Goal: Transaction & Acquisition: Purchase product/service

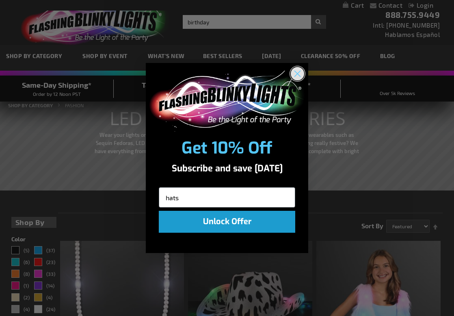
click at [297, 73] on icon "Close dialog" at bounding box center [298, 74] width 6 height 6
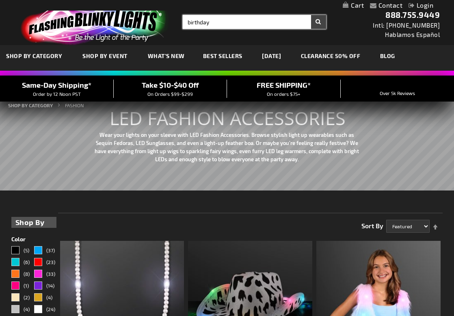
click at [229, 21] on input "birthday" at bounding box center [254, 22] width 143 height 14
type input "birthday hats"
click at [318, 22] on button "Search" at bounding box center [318, 22] width 15 height 14
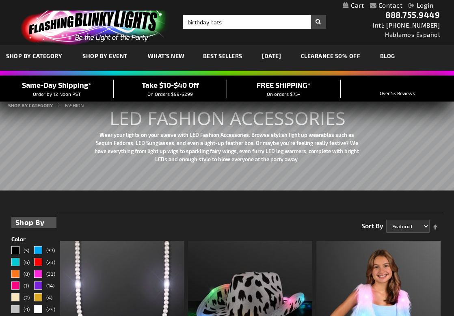
click at [325, 28] on button "Search" at bounding box center [318, 22] width 15 height 14
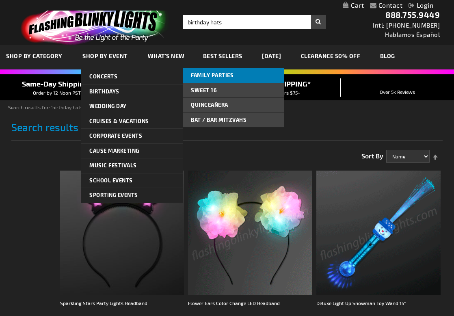
click at [200, 73] on span "Family Parties" at bounding box center [212, 75] width 43 height 6
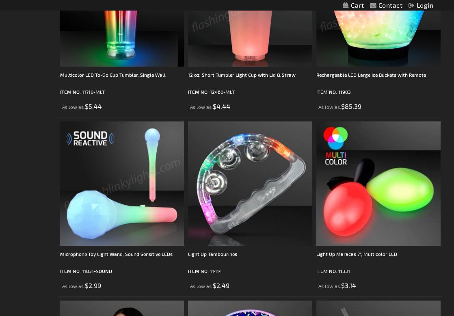
scroll to position [941, 0]
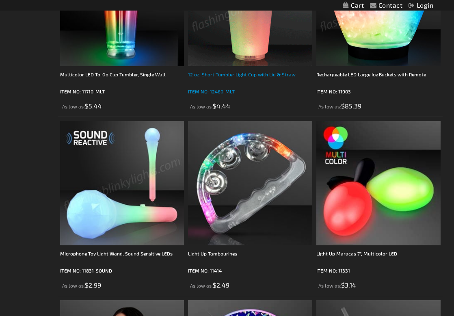
click at [203, 74] on div "12 oz. Short Tumbler Light Cup with Lid & Straw" at bounding box center [250, 78] width 124 height 16
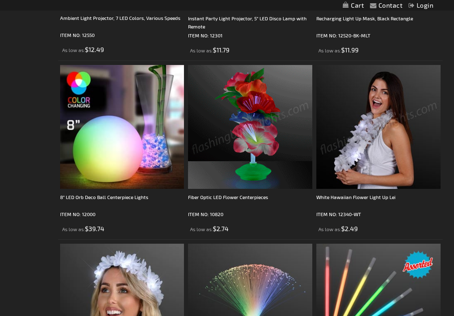
scroll to position [462, 0]
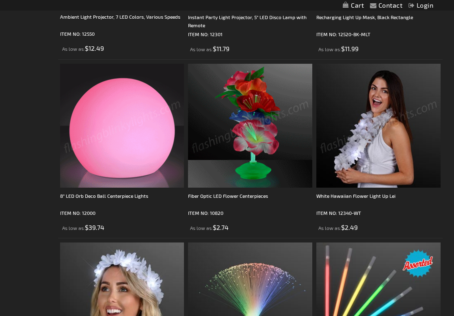
click at [255, 114] on img at bounding box center [250, 126] width 124 height 124
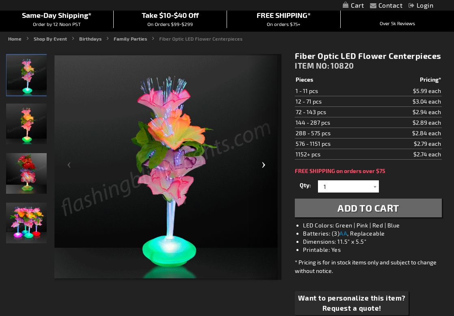
scroll to position [70, 0]
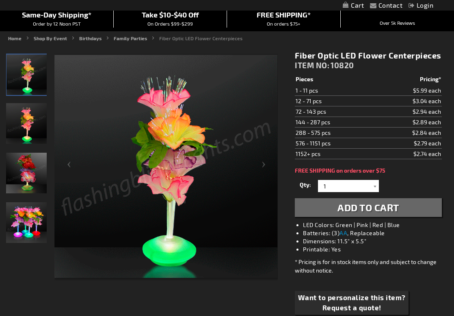
click at [27, 226] on img "Fiber Optic LED Light Up Flower Centerpiece" at bounding box center [26, 222] width 41 height 41
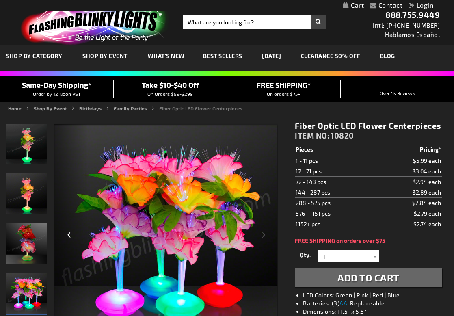
scroll to position [0, 0]
